Goal: Connect with others: Share content

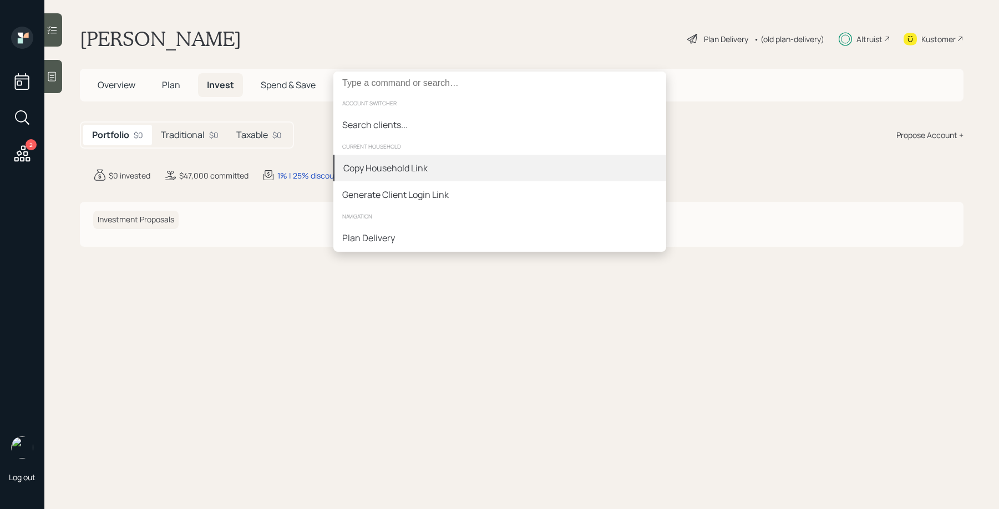
click at [495, 172] on div "Copy Household Link" at bounding box center [499, 168] width 333 height 27
